Goal: Transaction & Acquisition: Purchase product/service

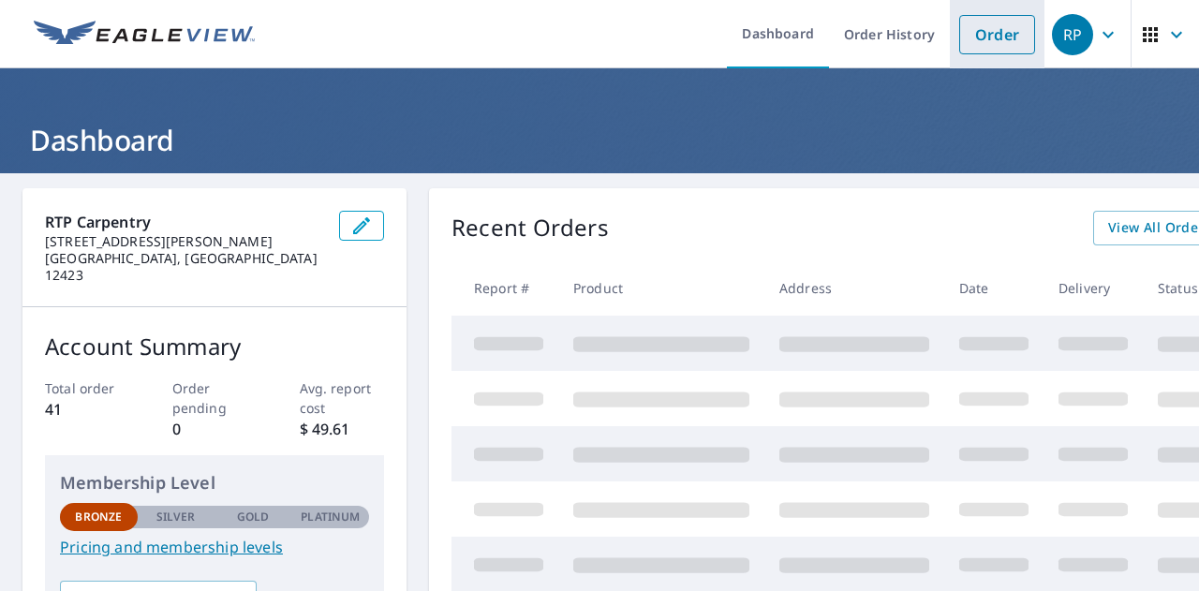
click at [994, 28] on link "Order" at bounding box center [997, 34] width 76 height 39
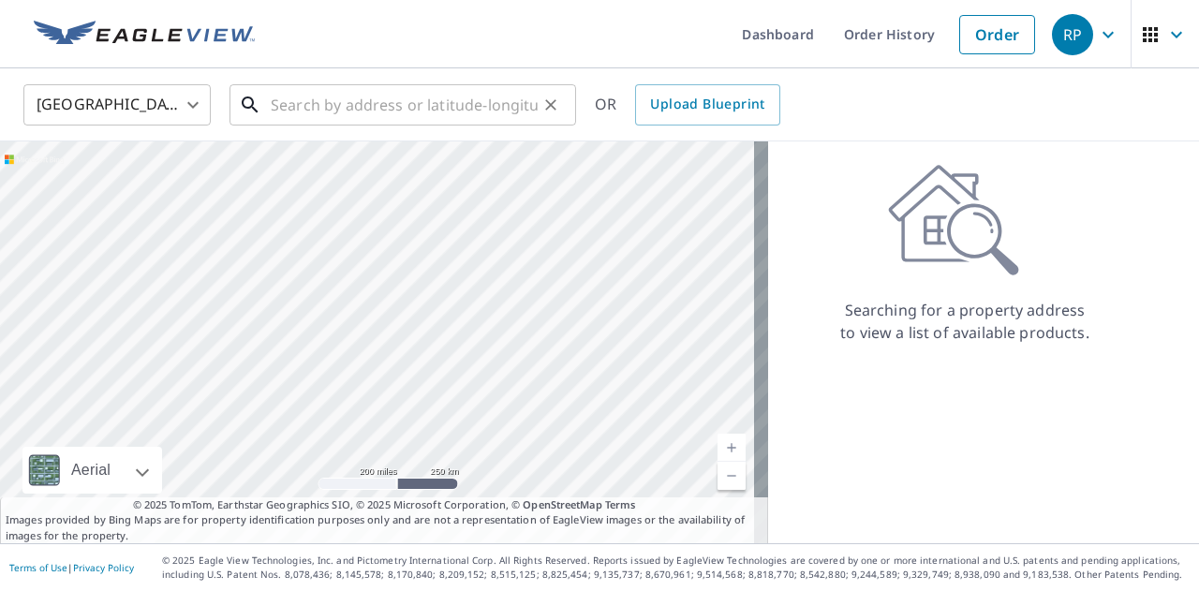
click at [390, 112] on input "text" at bounding box center [404, 105] width 267 height 52
click at [305, 95] on input "39" at bounding box center [404, 105] width 267 height 52
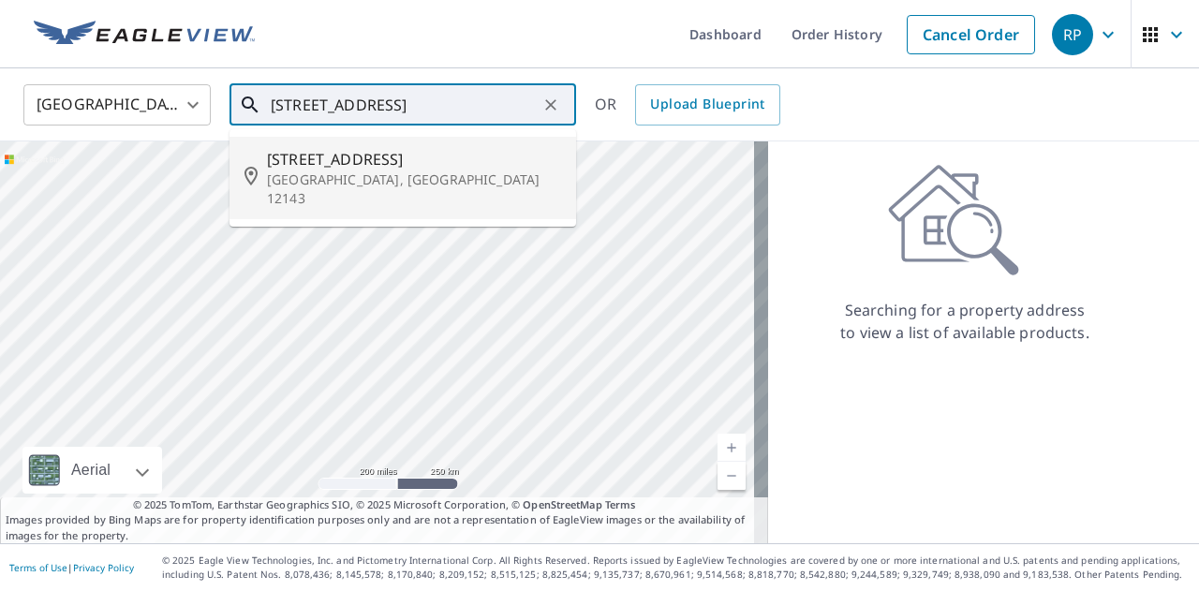
click at [302, 164] on span "[STREET_ADDRESS]" at bounding box center [414, 159] width 294 height 22
type input "[STREET_ADDRESS]"
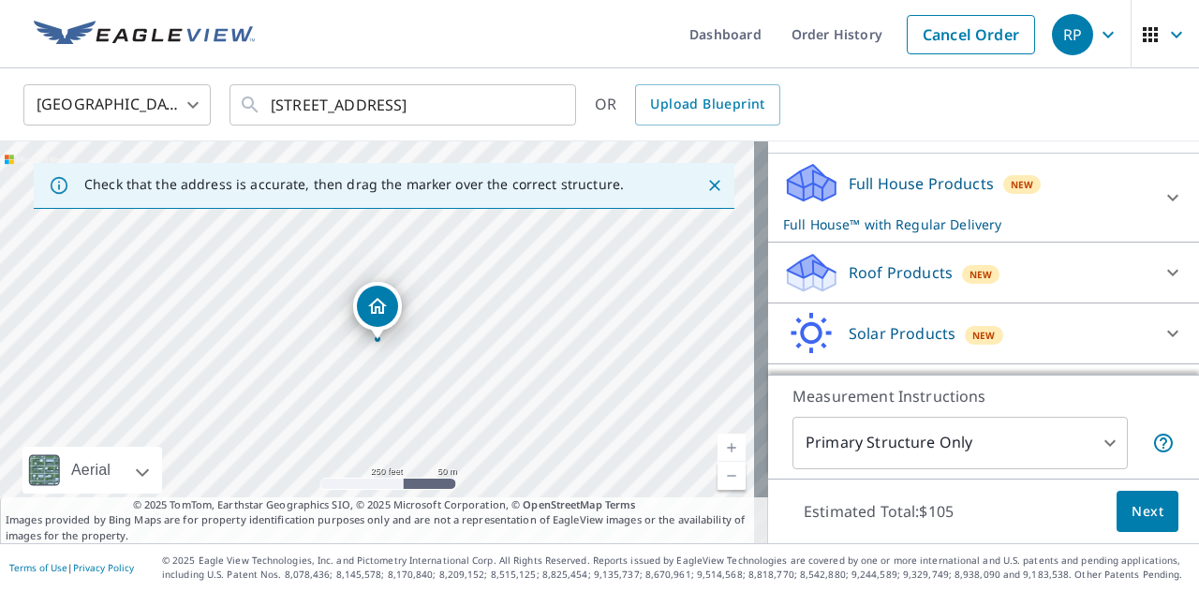
scroll to position [183, 0]
click at [848, 257] on div "Roof Products New" at bounding box center [966, 272] width 367 height 44
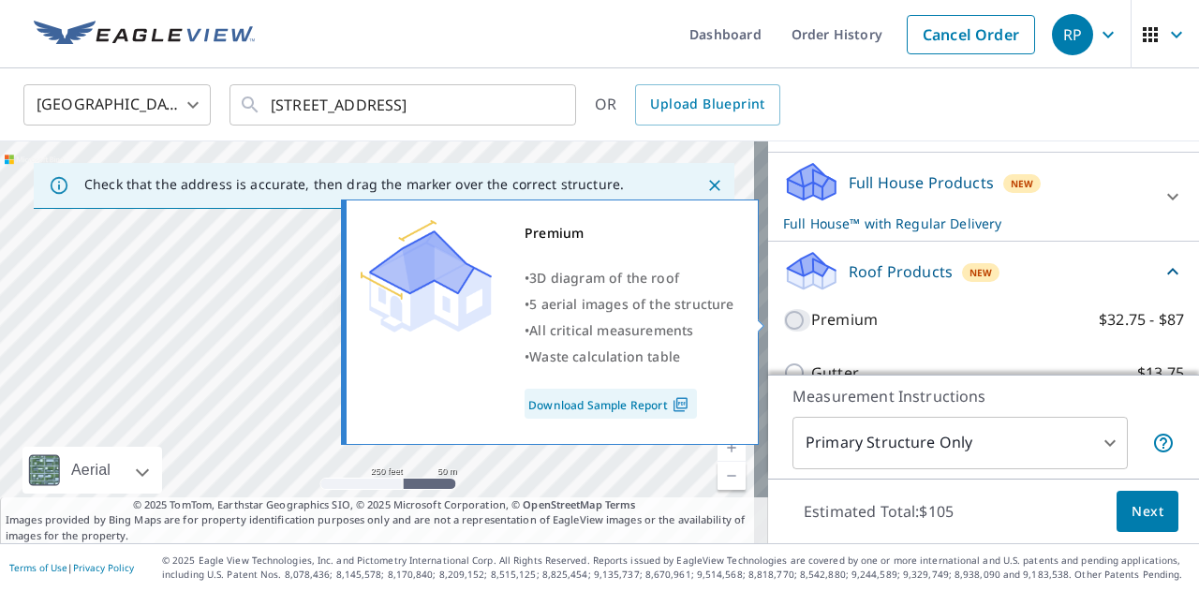
click at [783, 317] on input "Premium $32.75 - $87" at bounding box center [797, 320] width 28 height 22
checkbox input "true"
checkbox input "false"
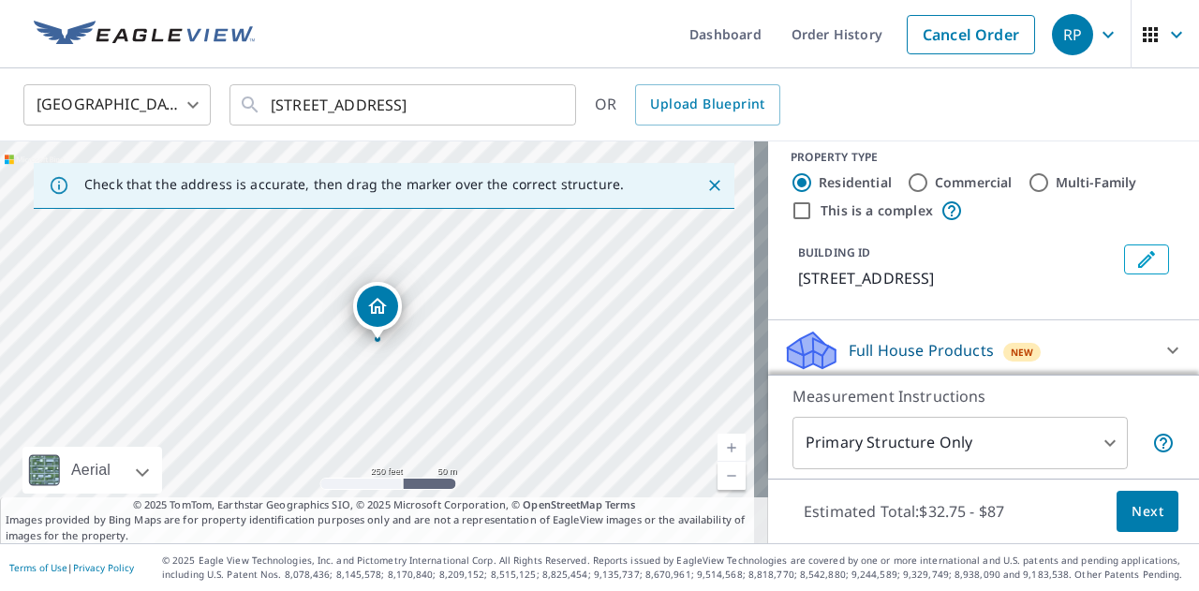
scroll to position [0, 0]
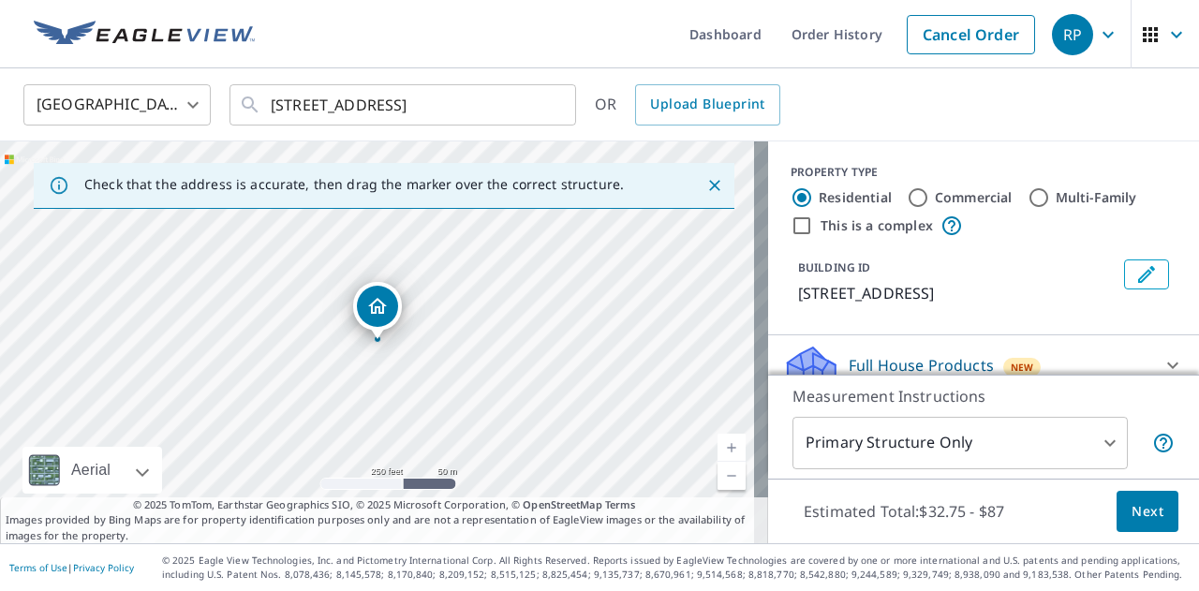
click at [391, 351] on div "[STREET_ADDRESS]" at bounding box center [384, 342] width 768 height 402
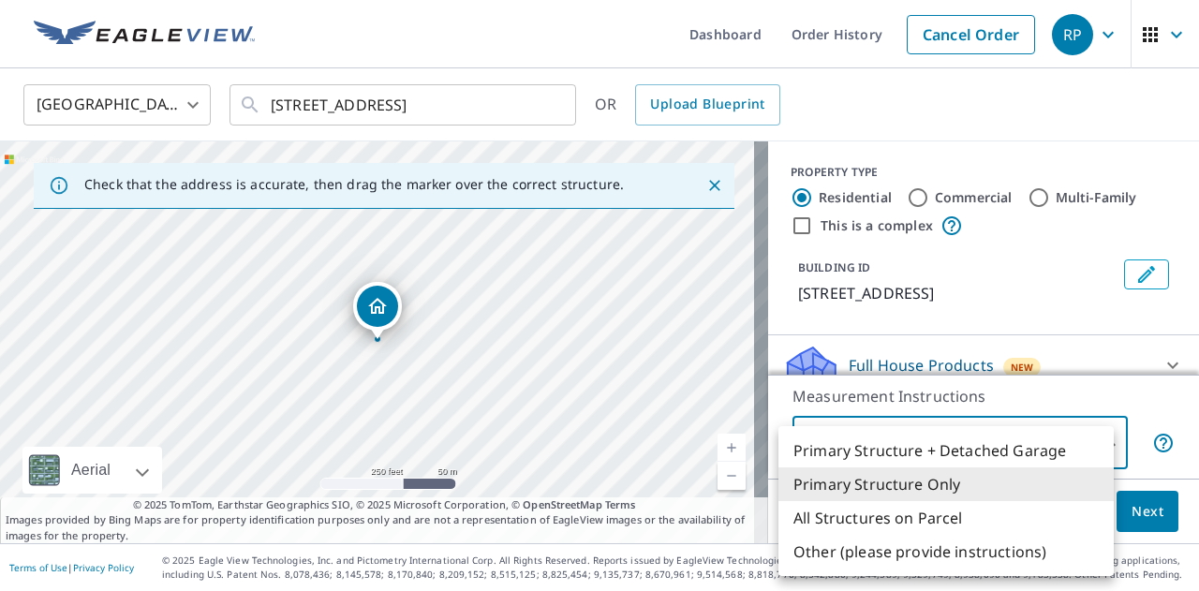
click at [1092, 437] on body "RP RP Dashboard Order History Cancel Order RP [GEOGRAPHIC_DATA] [GEOGRAPHIC_DAT…" at bounding box center [599, 295] width 1199 height 591
drag, startPoint x: 1178, startPoint y: 213, endPoint x: 1178, endPoint y: 233, distance: 20.6
click at [1178, 233] on div at bounding box center [599, 295] width 1199 height 591
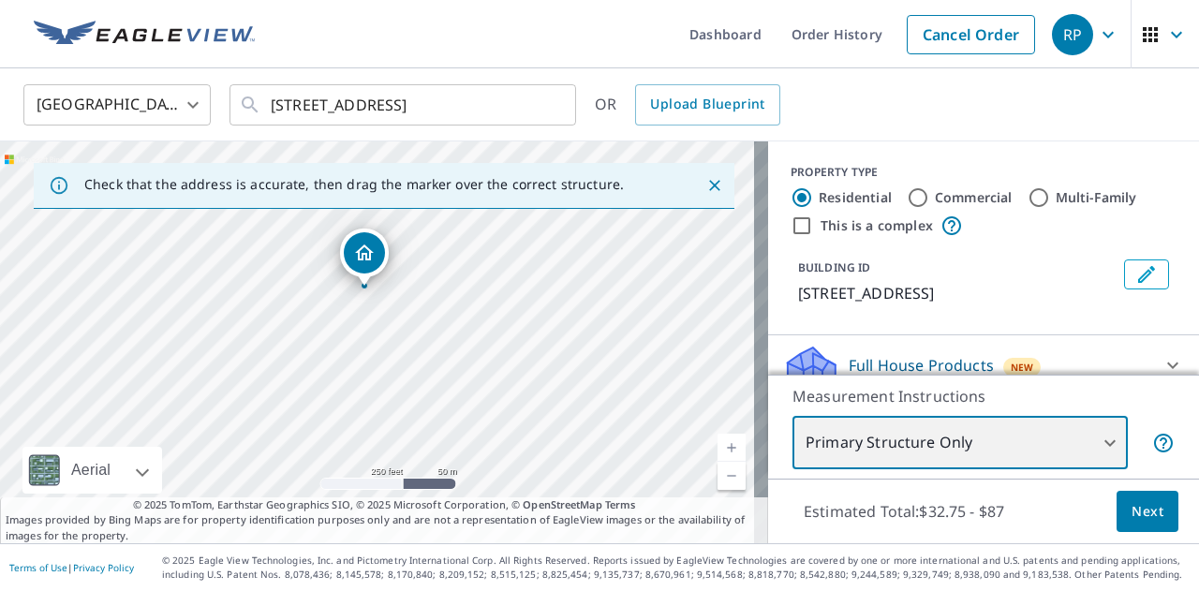
drag, startPoint x: 423, startPoint y: 387, endPoint x: 410, endPoint y: 333, distance: 55.0
click at [410, 333] on div "[STREET_ADDRESS]" at bounding box center [384, 342] width 768 height 402
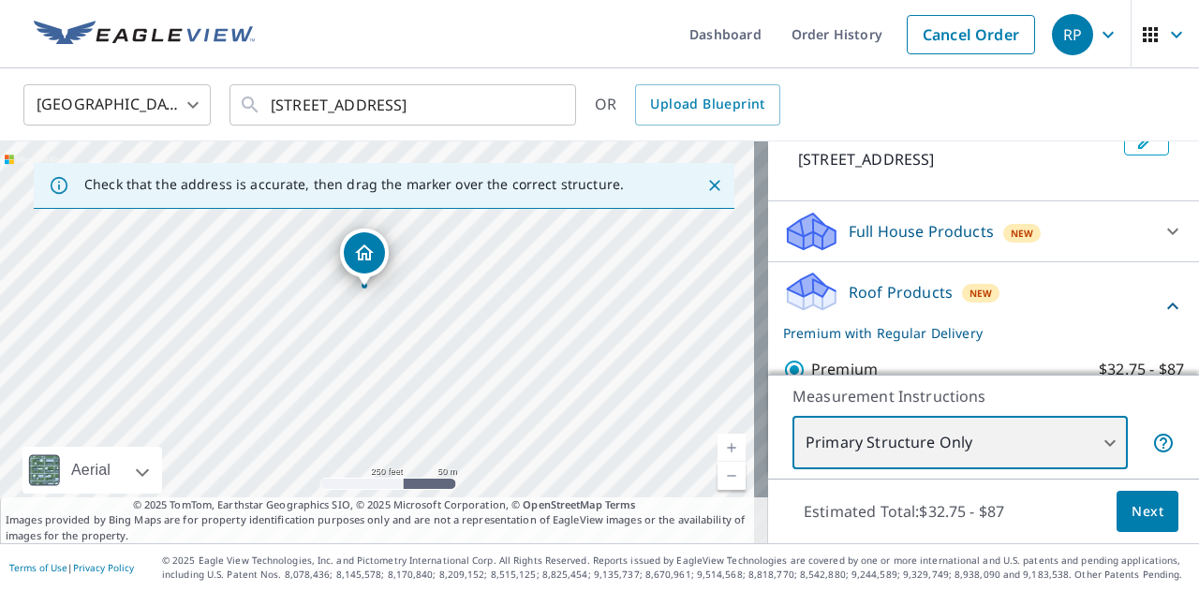
scroll to position [34, 0]
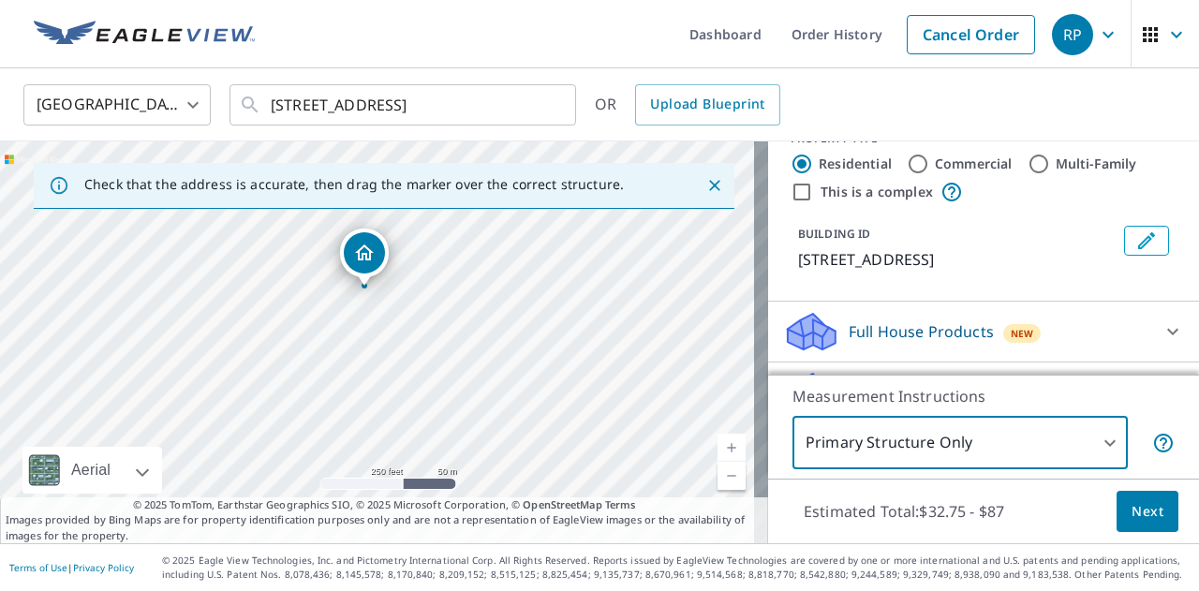
click at [1116, 503] on button "Next" at bounding box center [1147, 512] width 62 height 42
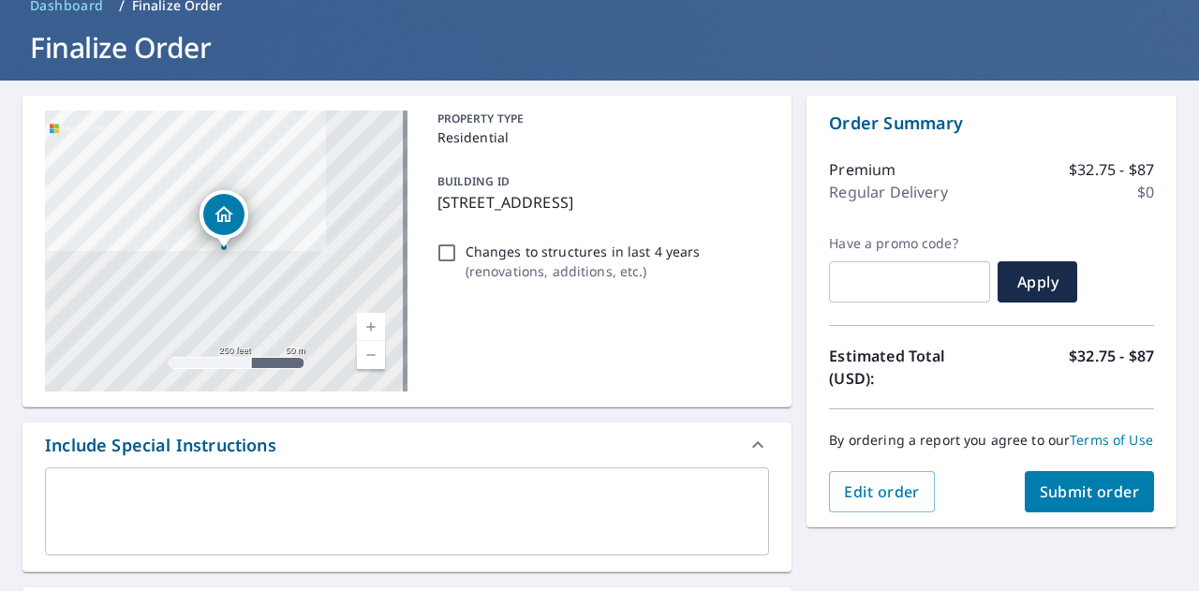
scroll to position [124, 0]
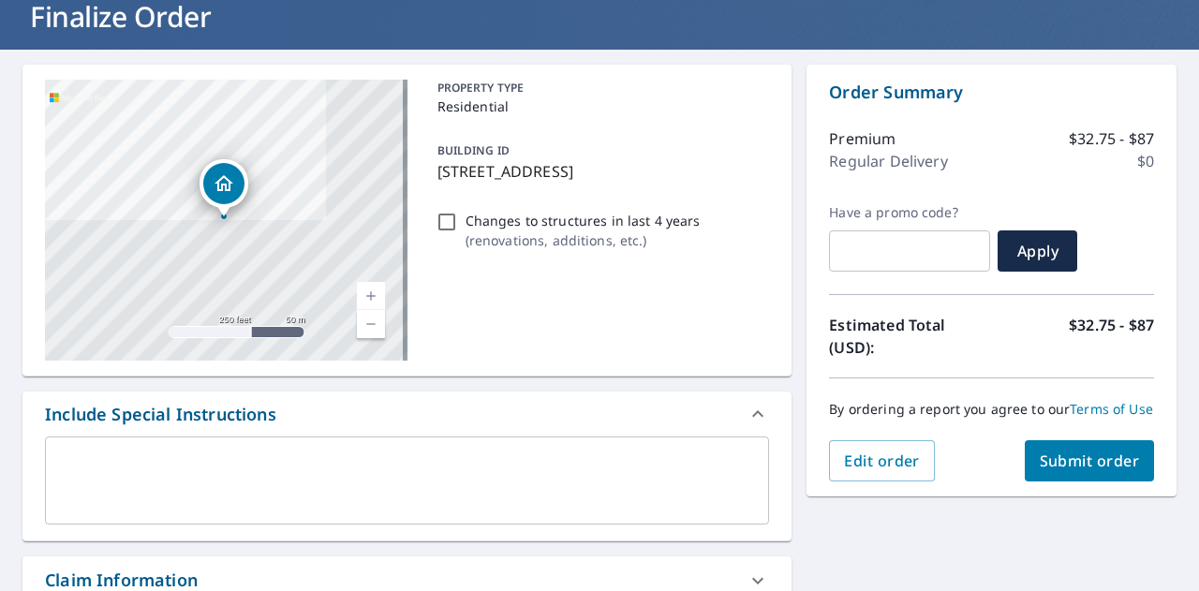
click at [1070, 481] on button "Submit order" at bounding box center [1089, 460] width 130 height 41
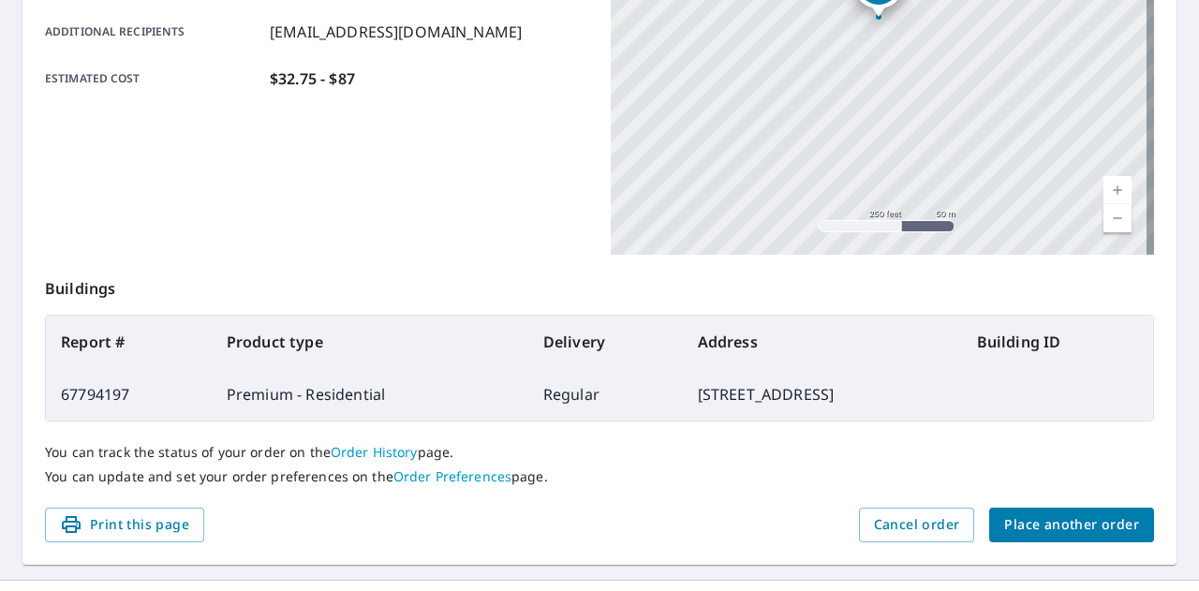
scroll to position [509, 0]
